Goal: Check status: Check status

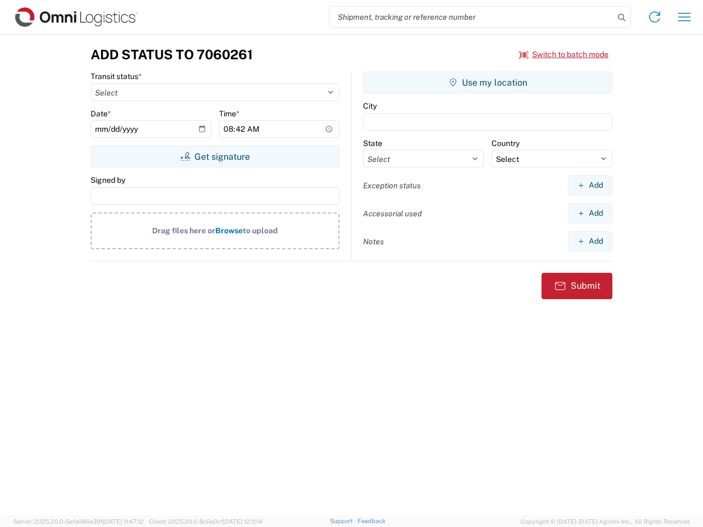
click at [472, 17] on input "search" at bounding box center [472, 17] width 284 height 21
click at [622, 18] on icon at bounding box center [621, 17] width 15 height 15
click at [655, 17] on icon at bounding box center [655, 17] width 18 height 18
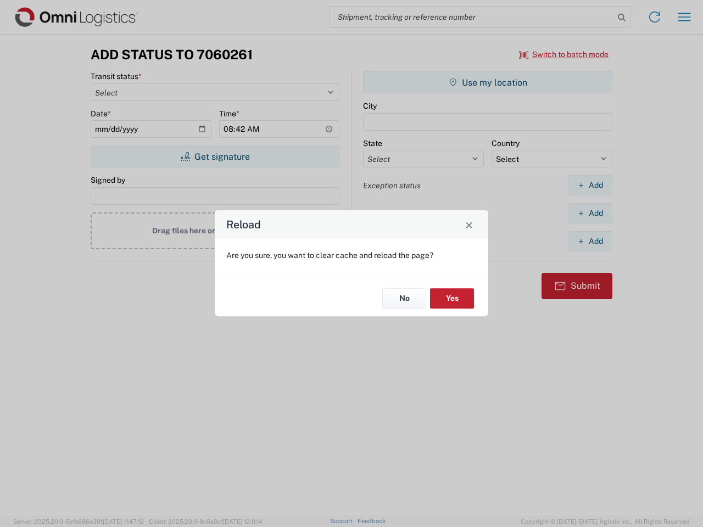
click at [684, 17] on div "Reload Are you sure, you want to clear cache and reload the page? No Yes" at bounding box center [351, 263] width 703 height 527
click at [564, 54] on div "Reload Are you sure, you want to clear cache and reload the page? No Yes" at bounding box center [351, 263] width 703 height 527
click at [215, 157] on div "Reload Are you sure, you want to clear cache and reload the page? No Yes" at bounding box center [351, 263] width 703 height 527
click at [488, 82] on div "Reload Are you sure, you want to clear cache and reload the page? No Yes" at bounding box center [351, 263] width 703 height 527
click at [590, 185] on div "Reload Are you sure, you want to clear cache and reload the page? No Yes" at bounding box center [351, 263] width 703 height 527
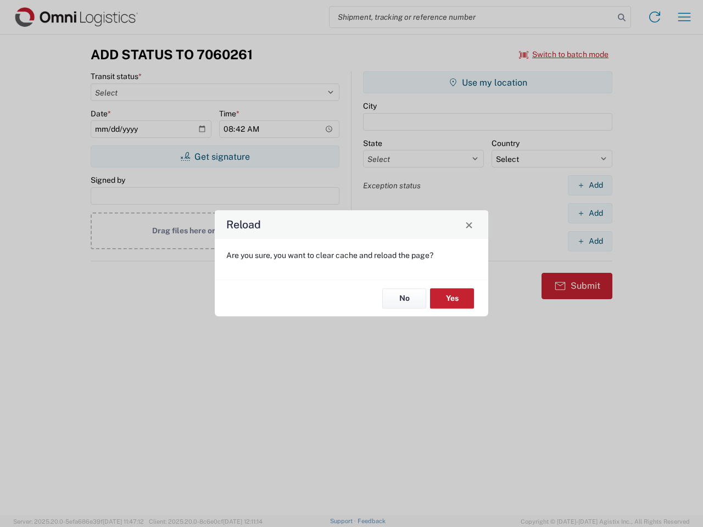
click at [590, 213] on div "Reload Are you sure, you want to clear cache and reload the page? No Yes" at bounding box center [351, 263] width 703 height 527
click at [590, 241] on div "Reload Are you sure, you want to clear cache and reload the page? No Yes" at bounding box center [351, 263] width 703 height 527
